Goal: Register for event/course

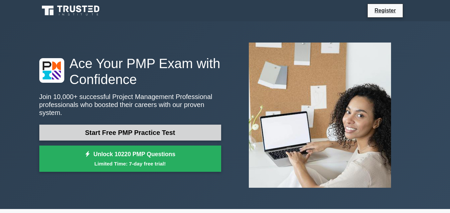
click at [155, 127] on link "Start Free PMP Practice Test" at bounding box center [130, 133] width 182 height 16
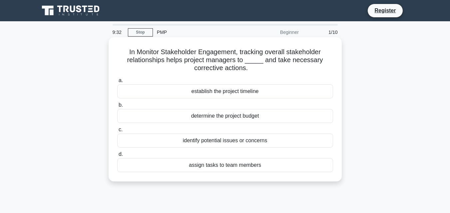
click at [221, 118] on div "determine the project budget" at bounding box center [225, 116] width 216 height 14
click at [117, 107] on input "b. determine the project budget" at bounding box center [117, 105] width 0 height 4
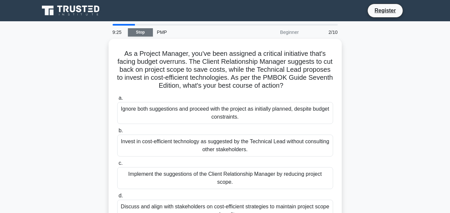
click at [137, 31] on link "Stop" at bounding box center [140, 32] width 25 height 8
